Goal: Communication & Community: Connect with others

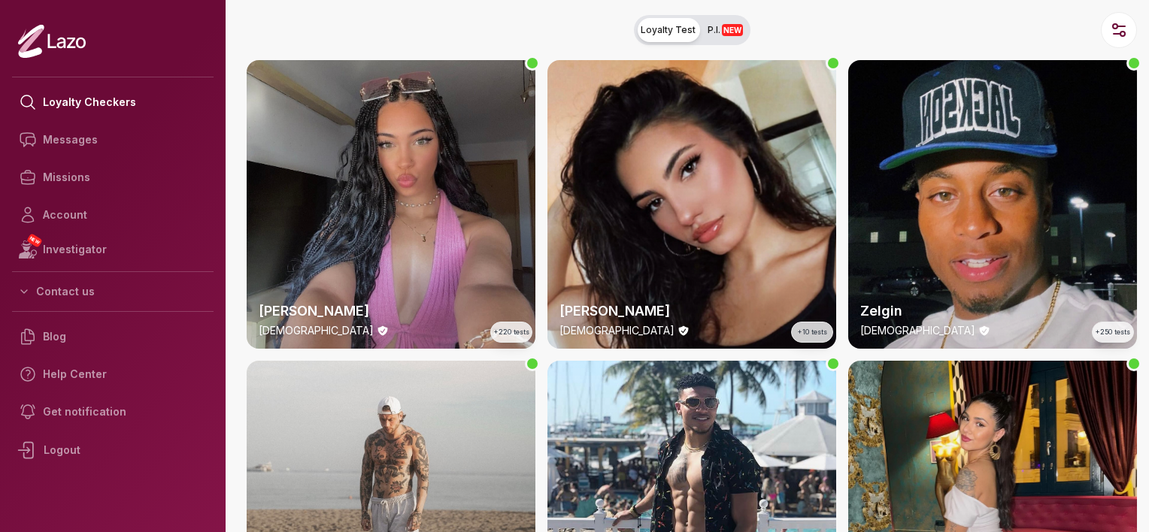
drag, startPoint x: 1115, startPoint y: 2, endPoint x: 885, endPoint y: 13, distance: 230.3
click at [885, 13] on nav "Loyalty Test P.I. NEW" at bounding box center [692, 30] width 914 height 60
click at [1119, 25] on icon "button" at bounding box center [1119, 30] width 18 height 18
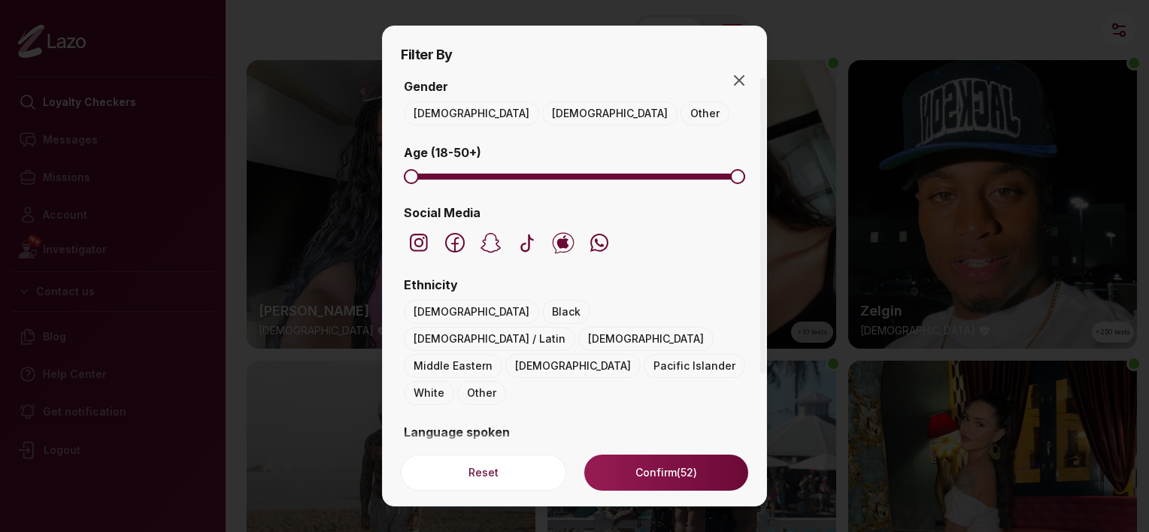
click at [442, 109] on button "[DEMOGRAPHIC_DATA]" at bounding box center [471, 114] width 135 height 24
click at [647, 469] on button "Confirm (13)" at bounding box center [666, 473] width 164 height 36
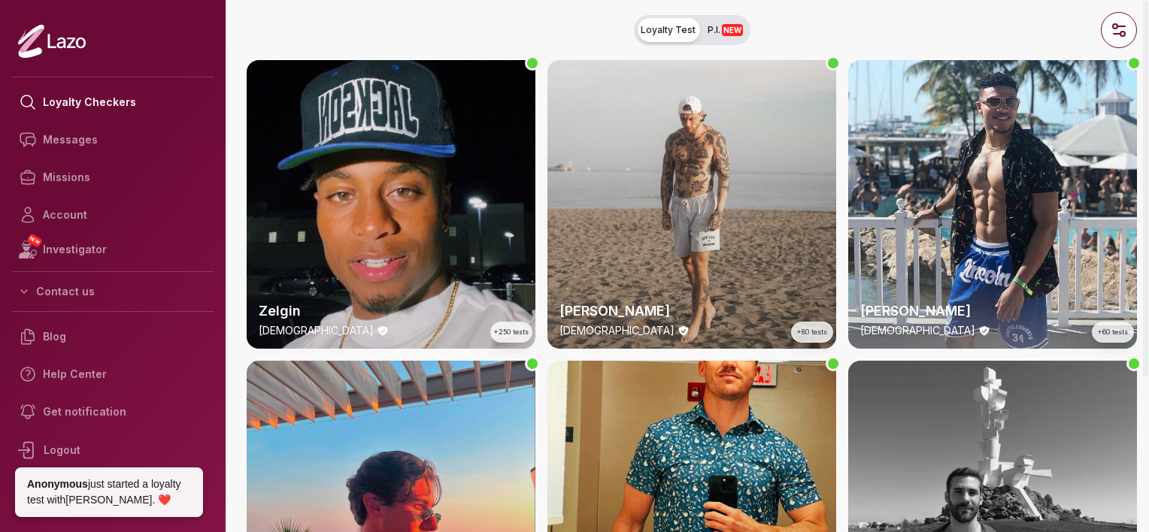
drag, startPoint x: 1149, startPoint y: 62, endPoint x: 1151, endPoint y: 104, distance: 42.2
click at [1148, 104] on html "Loyalty Checkers Messages Missions Account NEW Investigator Contact us Blog Hel…" at bounding box center [574, 266] width 1149 height 532
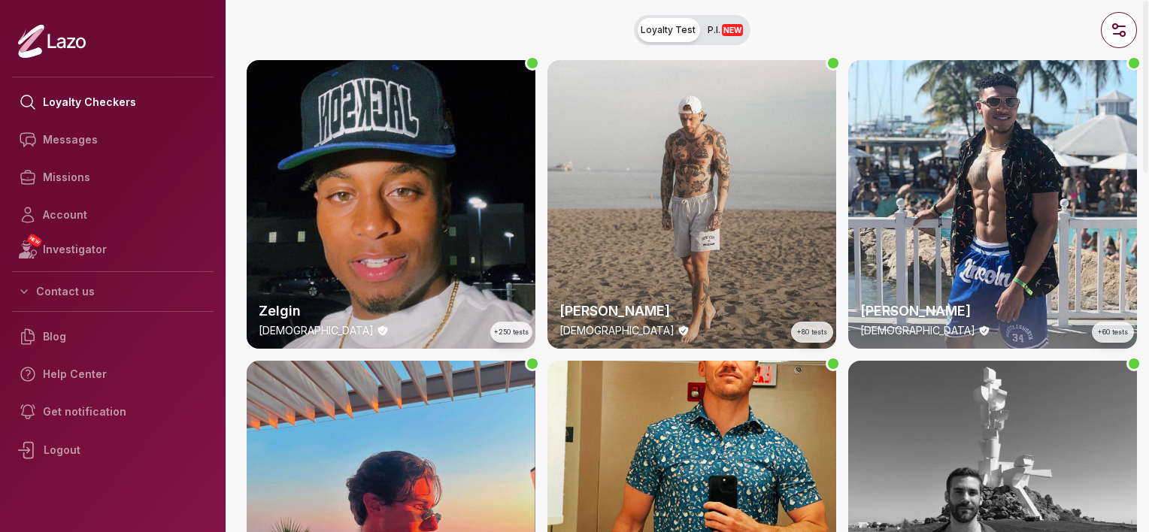
click at [966, 16] on nav "Loyalty Test P.I. NEW" at bounding box center [692, 30] width 914 height 60
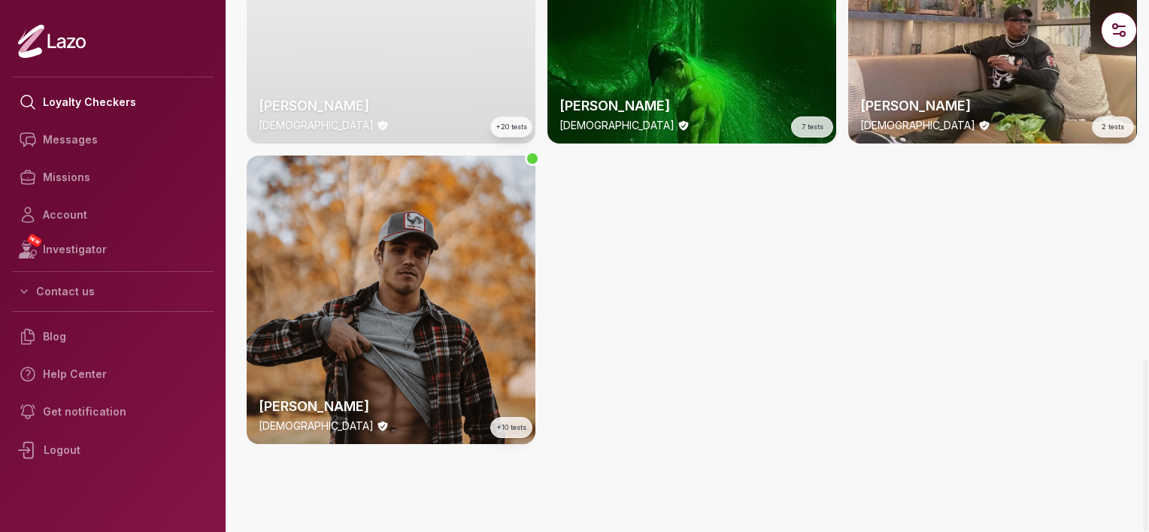
scroll to position [1110, 0]
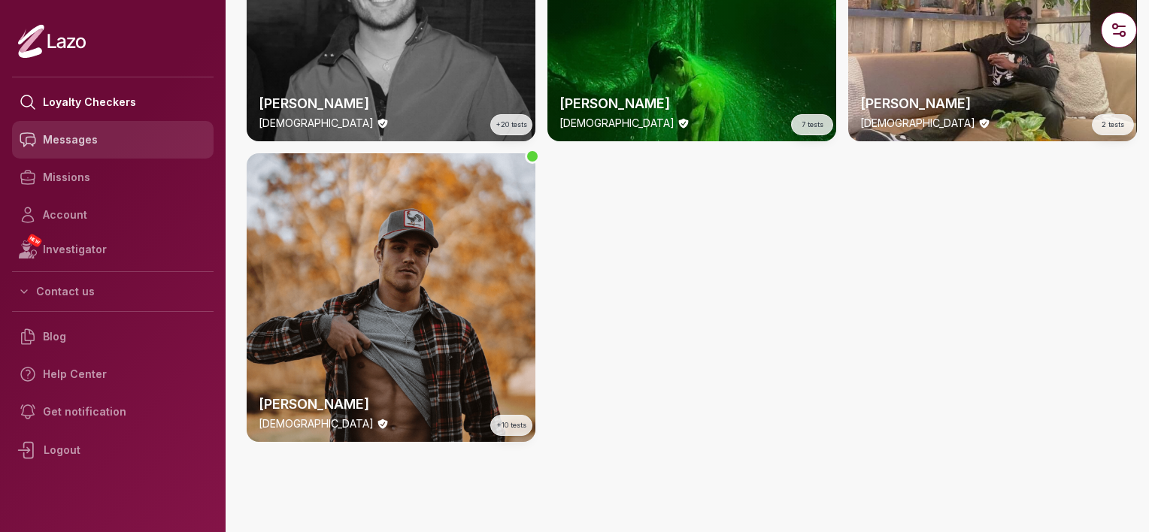
click at [66, 150] on link "Messages" at bounding box center [112, 140] width 201 height 38
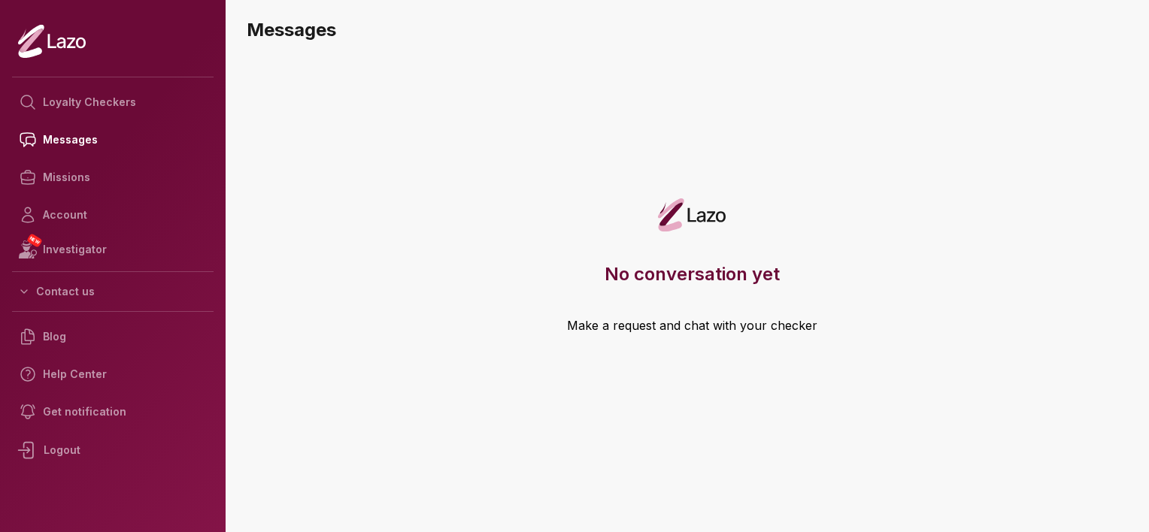
click at [72, 445] on div "Logout" at bounding box center [112, 450] width 201 height 39
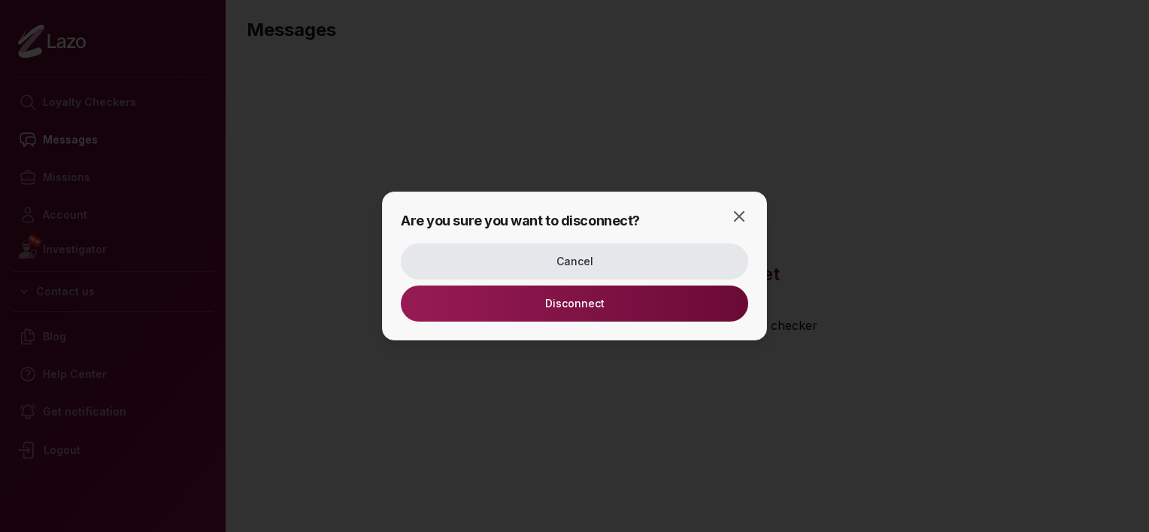
click at [517, 301] on button "Disconnect" at bounding box center [574, 304] width 347 height 36
